Goal: Task Accomplishment & Management: Manage account settings

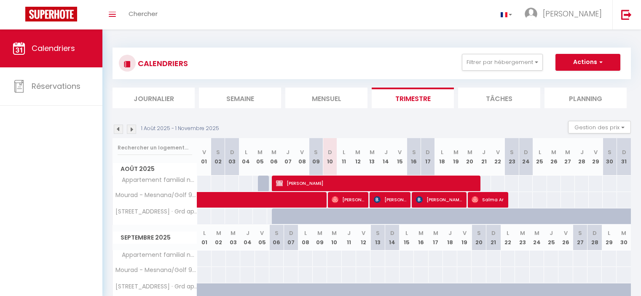
click at [332, 103] on li "Mensuel" at bounding box center [326, 98] width 82 height 21
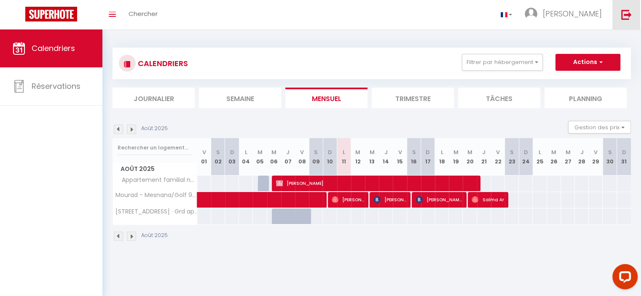
click at [628, 18] on img at bounding box center [626, 14] width 11 height 11
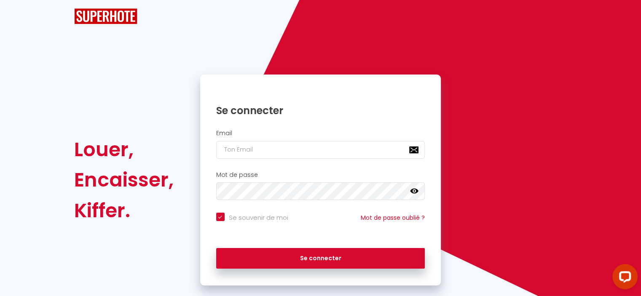
checkbox input "true"
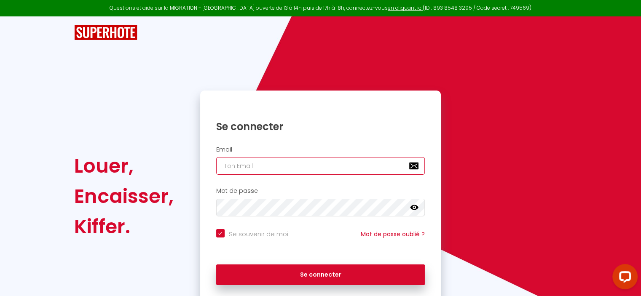
type input "[EMAIL_ADDRESS][DOMAIN_NAME]"
checkbox input "true"
click at [372, 164] on input "[EMAIL_ADDRESS][DOMAIN_NAME]" at bounding box center [320, 166] width 209 height 18
type input "[EMAIL_ADDRESS][DOMAIN_NAME]"
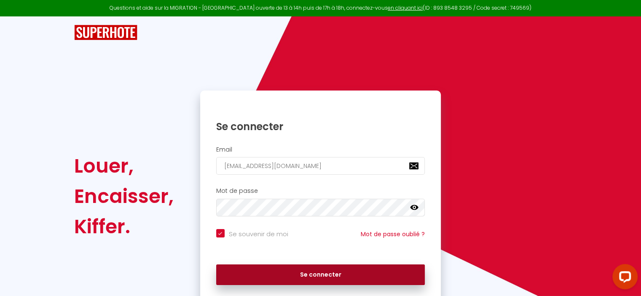
click at [328, 274] on button "Se connecter" at bounding box center [320, 275] width 209 height 21
checkbox input "true"
